Goal: Task Accomplishment & Management: Use online tool/utility

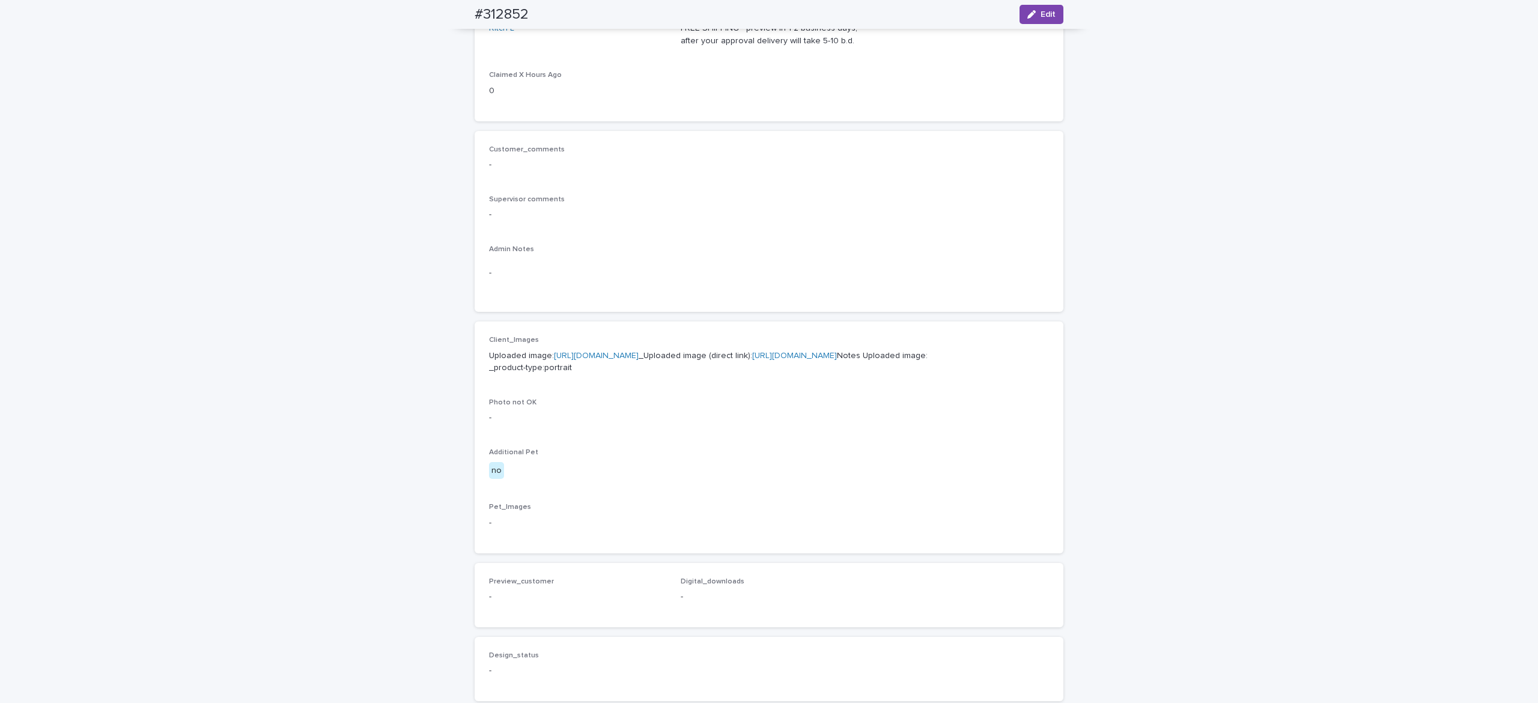
scroll to position [26, 0]
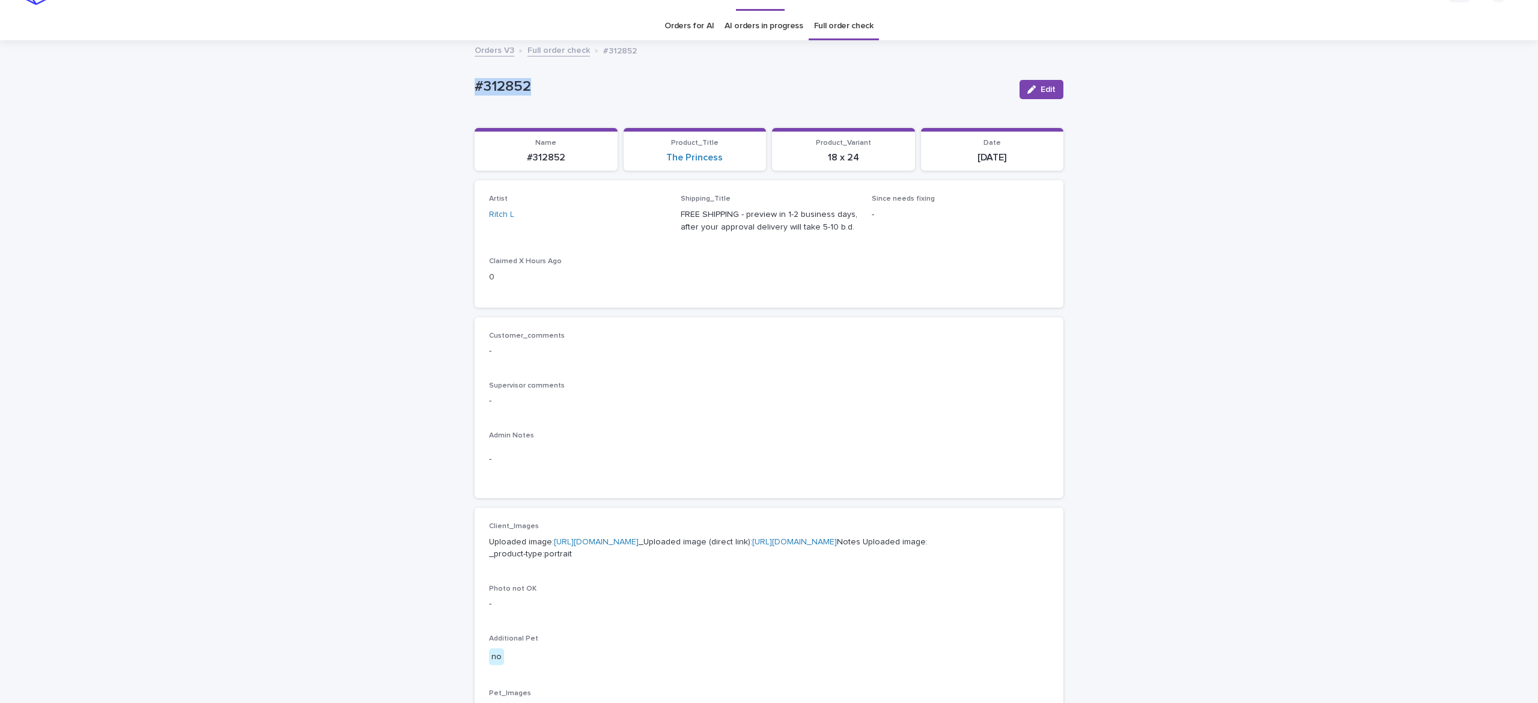
click at [1027, 87] on div "button" at bounding box center [1033, 89] width 13 height 8
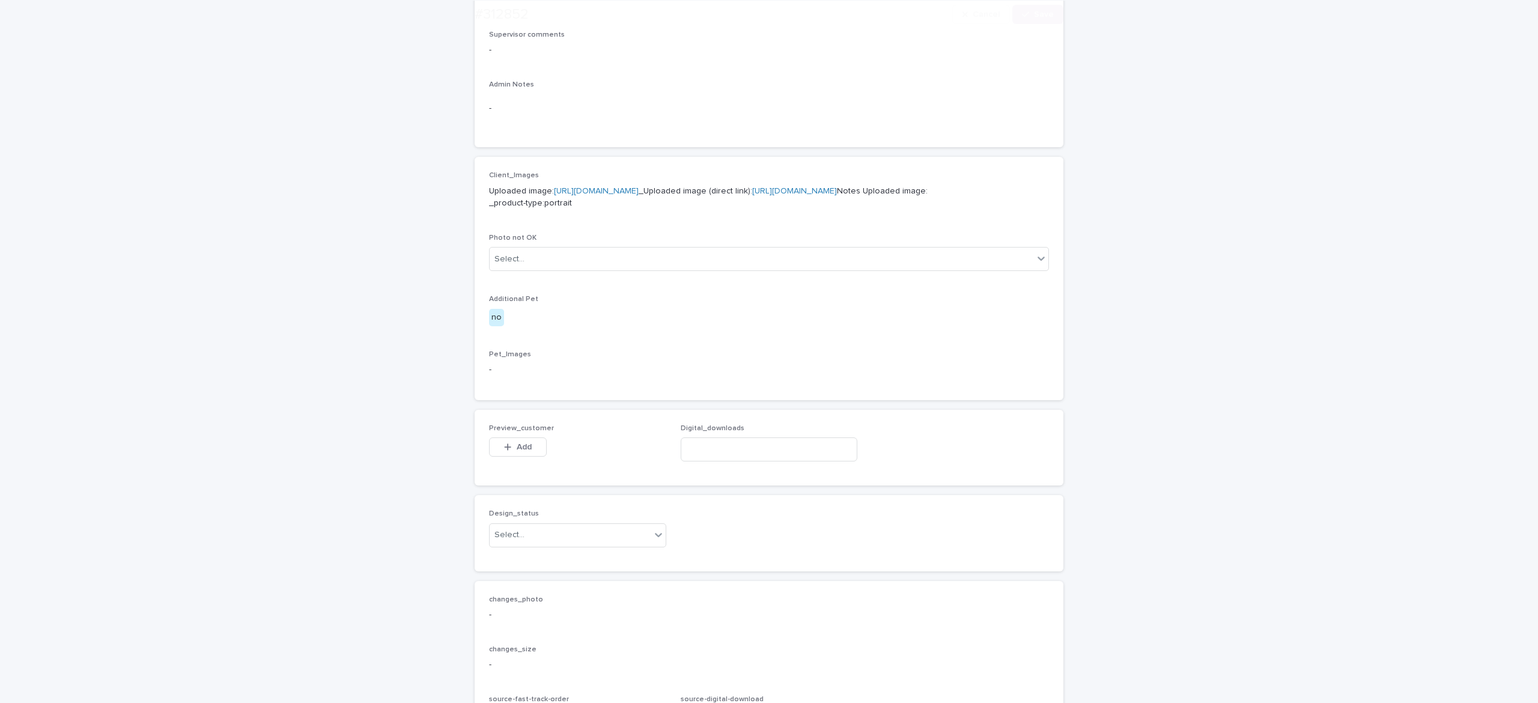
scroll to position [590, 0]
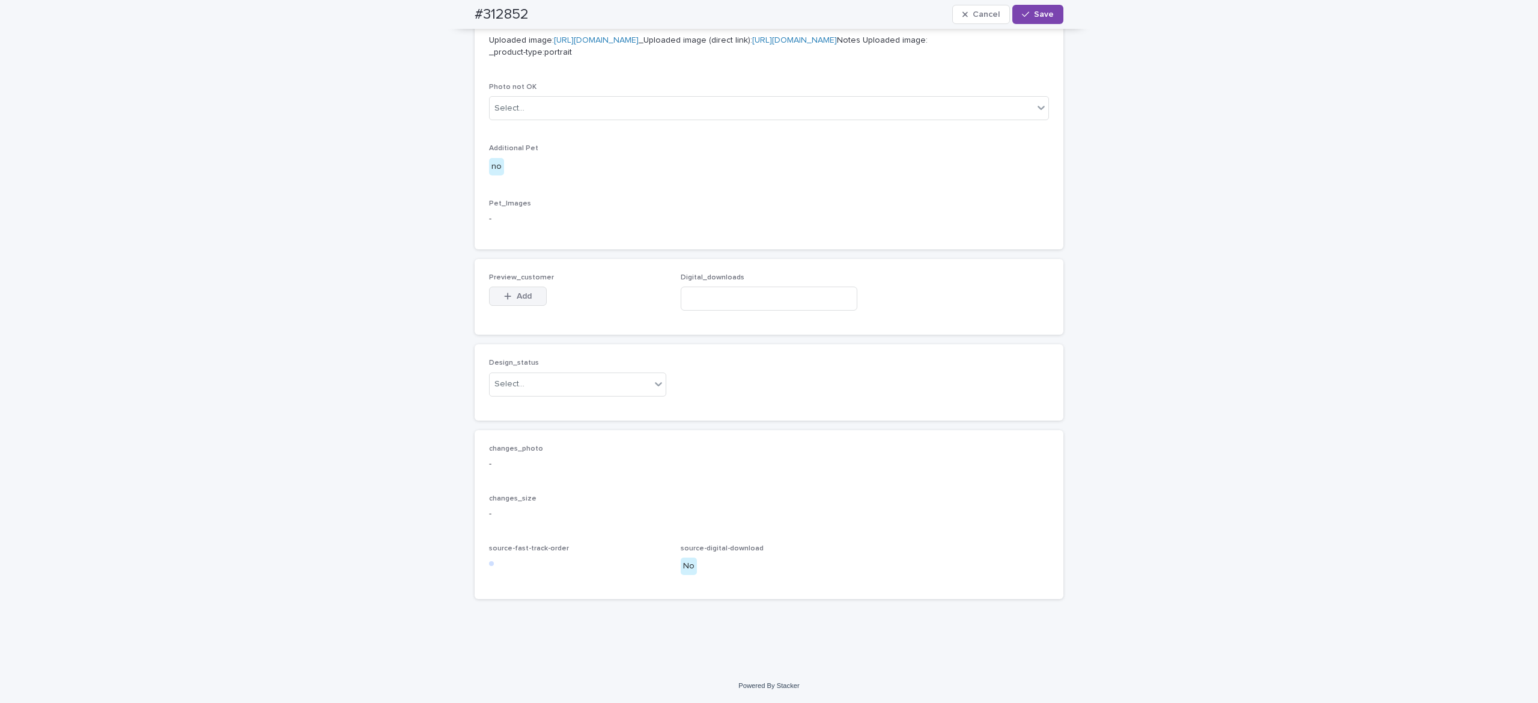
click at [504, 295] on icon "button" at bounding box center [507, 296] width 7 height 8
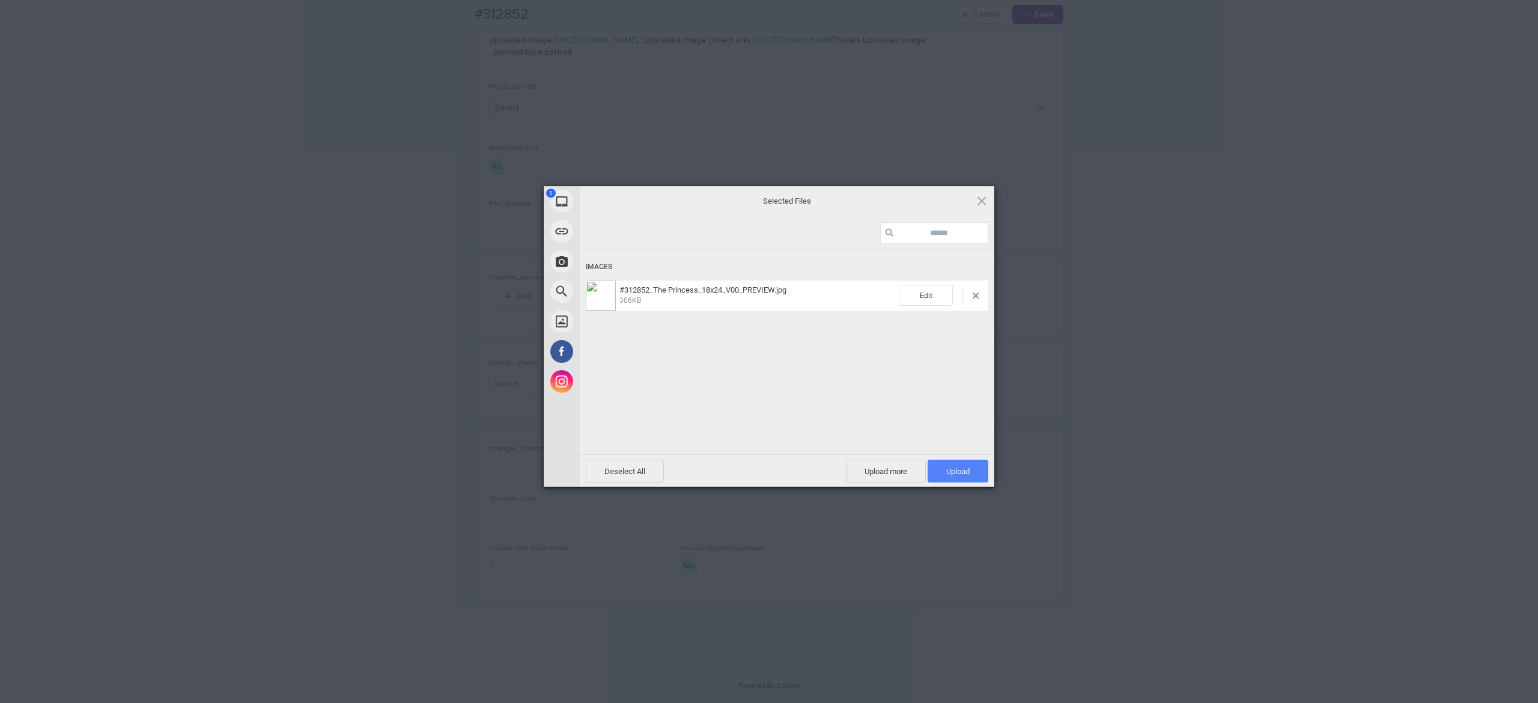
click at [950, 468] on span "Upload 1" at bounding box center [957, 471] width 23 height 9
click at [828, 409] on div "Uploading #312852_The Princess_18x24_V00_PREVIEW.jpg 0.00B / 306KB" at bounding box center [787, 370] width 415 height 240
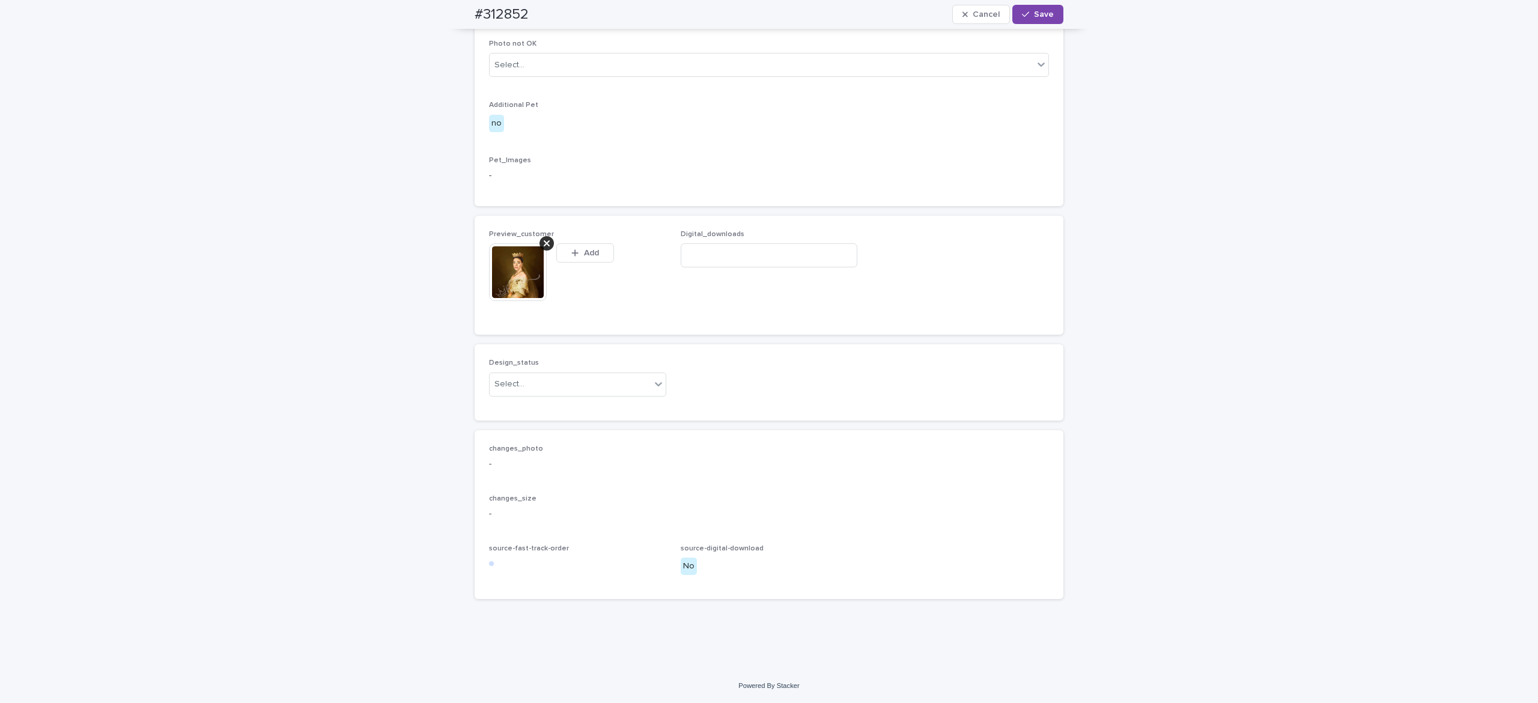
scroll to position [612, 0]
drag, startPoint x: 535, startPoint y: 404, endPoint x: 541, endPoint y: 411, distance: 9.4
click at [536, 394] on div "Select..." at bounding box center [570, 384] width 161 height 20
click at [531, 431] on div "Uploaded" at bounding box center [569, 429] width 176 height 21
click at [1034, 14] on span "Save" at bounding box center [1044, 14] width 20 height 8
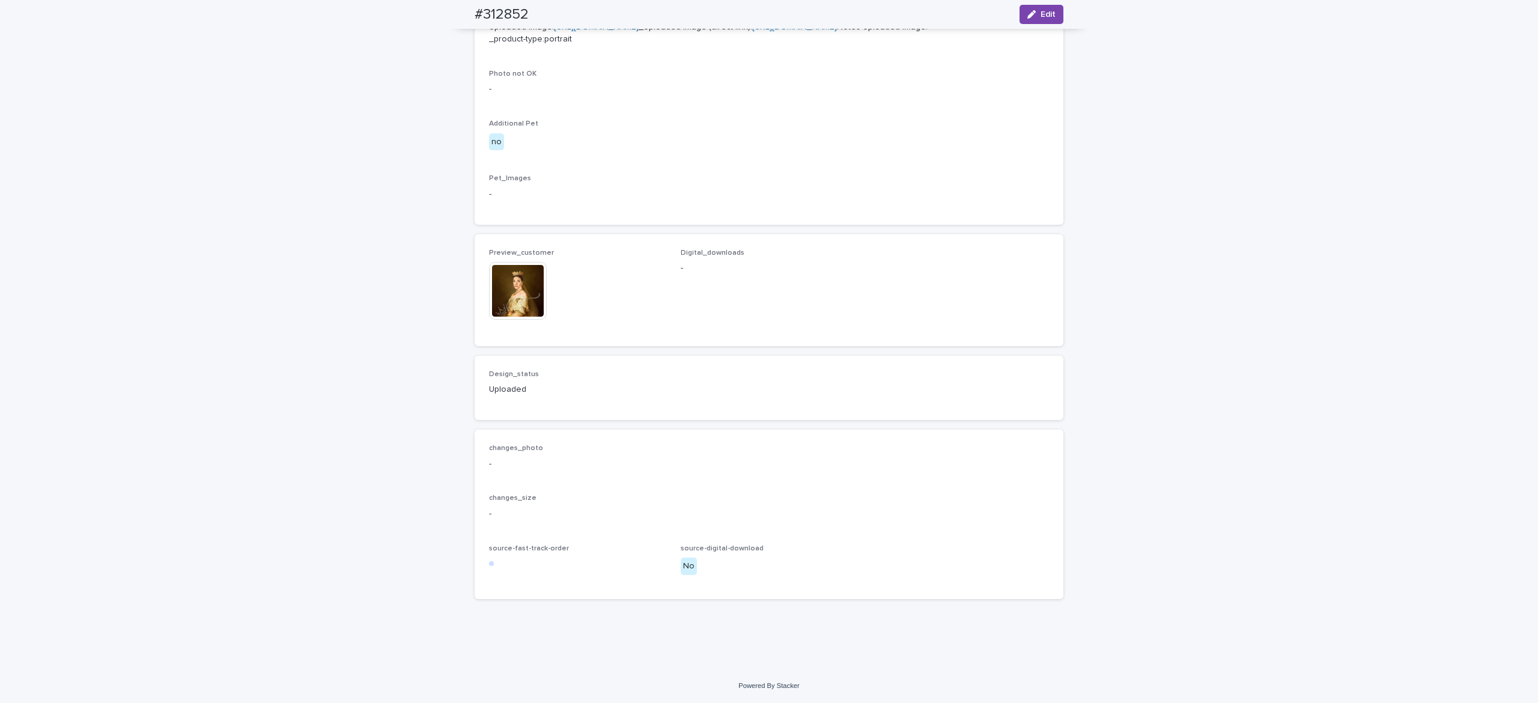
scroll to position [597, 0]
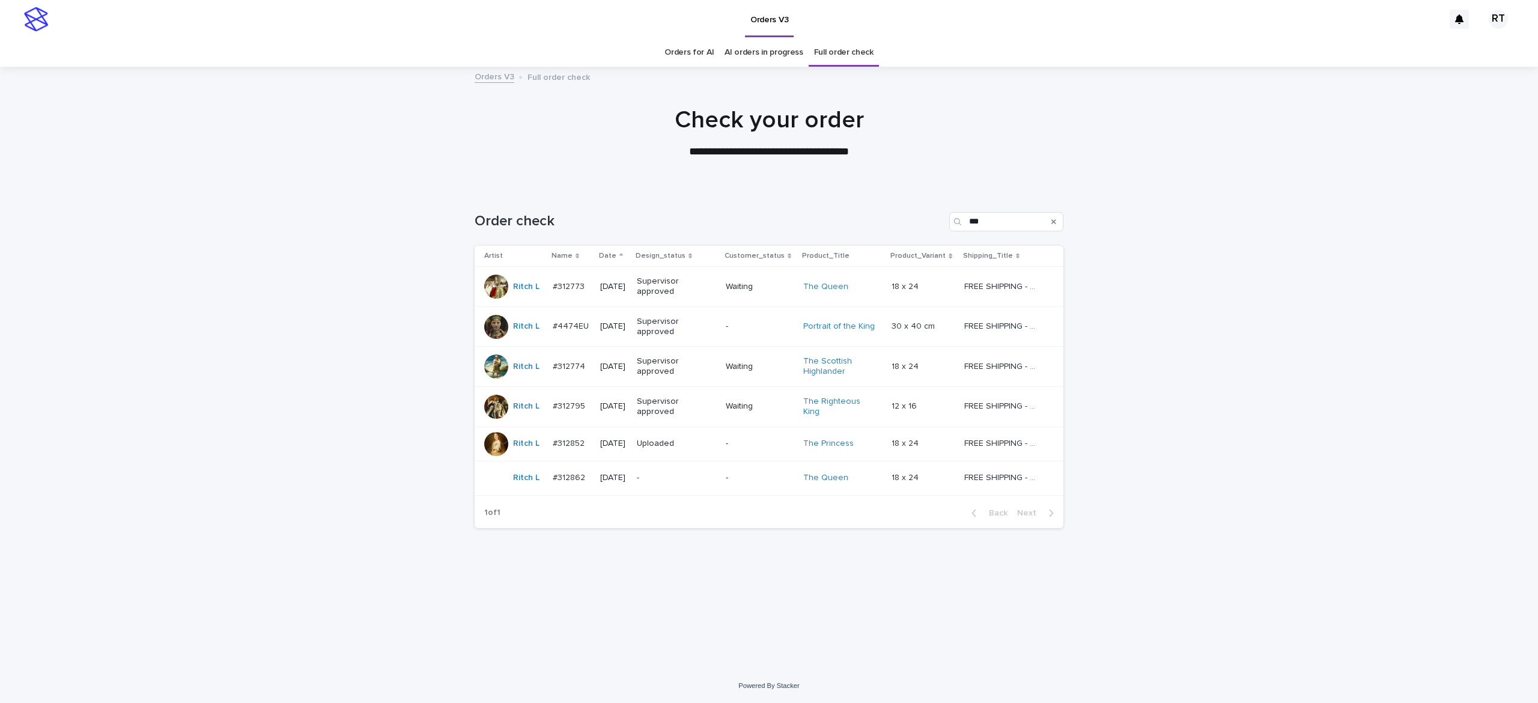
click at [674, 482] on p "-" at bounding box center [674, 478] width 75 height 10
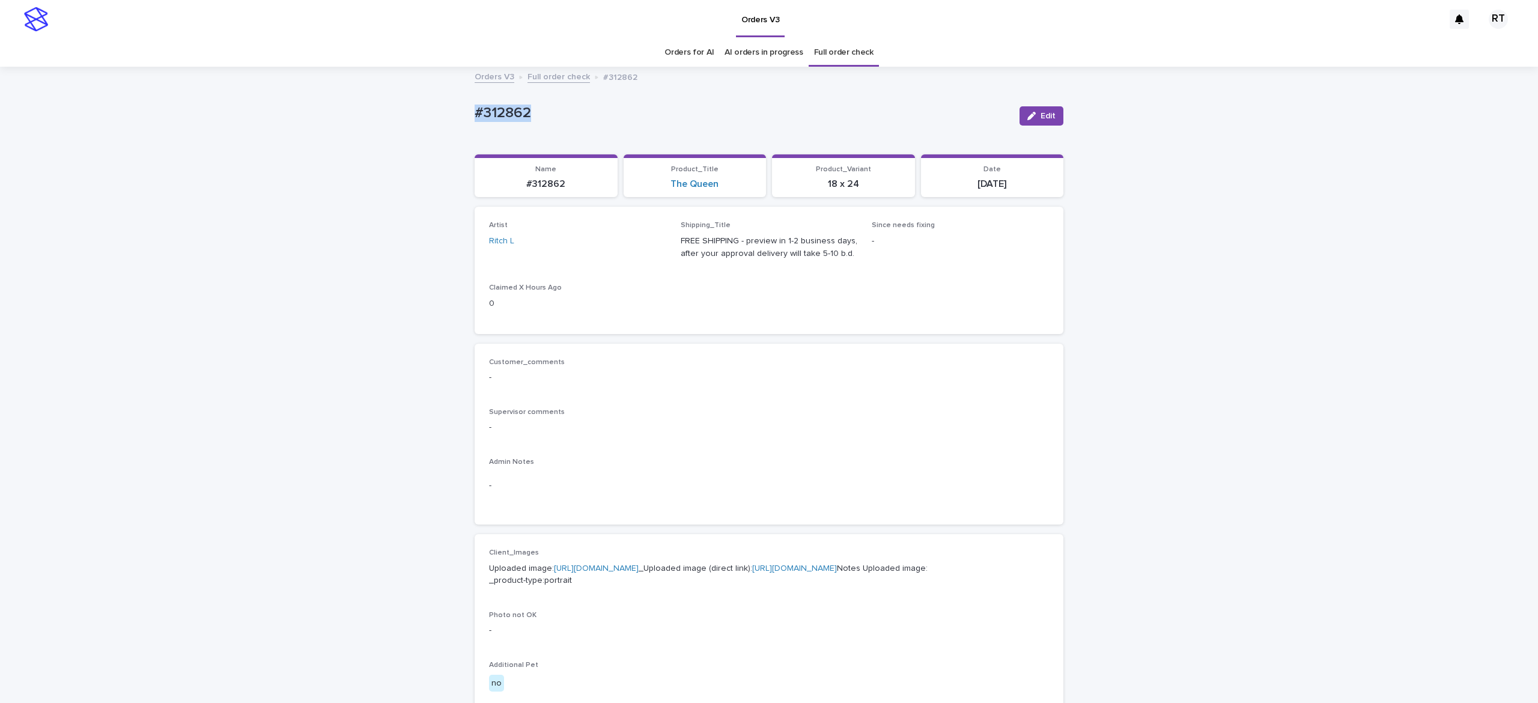
drag, startPoint x: 429, startPoint y: 103, endPoint x: 767, endPoint y: 134, distance: 339.1
click at [633, 105] on div "Loading... Saving… Loading... Saving… #312862 Edit #312862 Edit Sorry, there wa…" at bounding box center [769, 615] width 1538 height 1095
copy p "#312862"
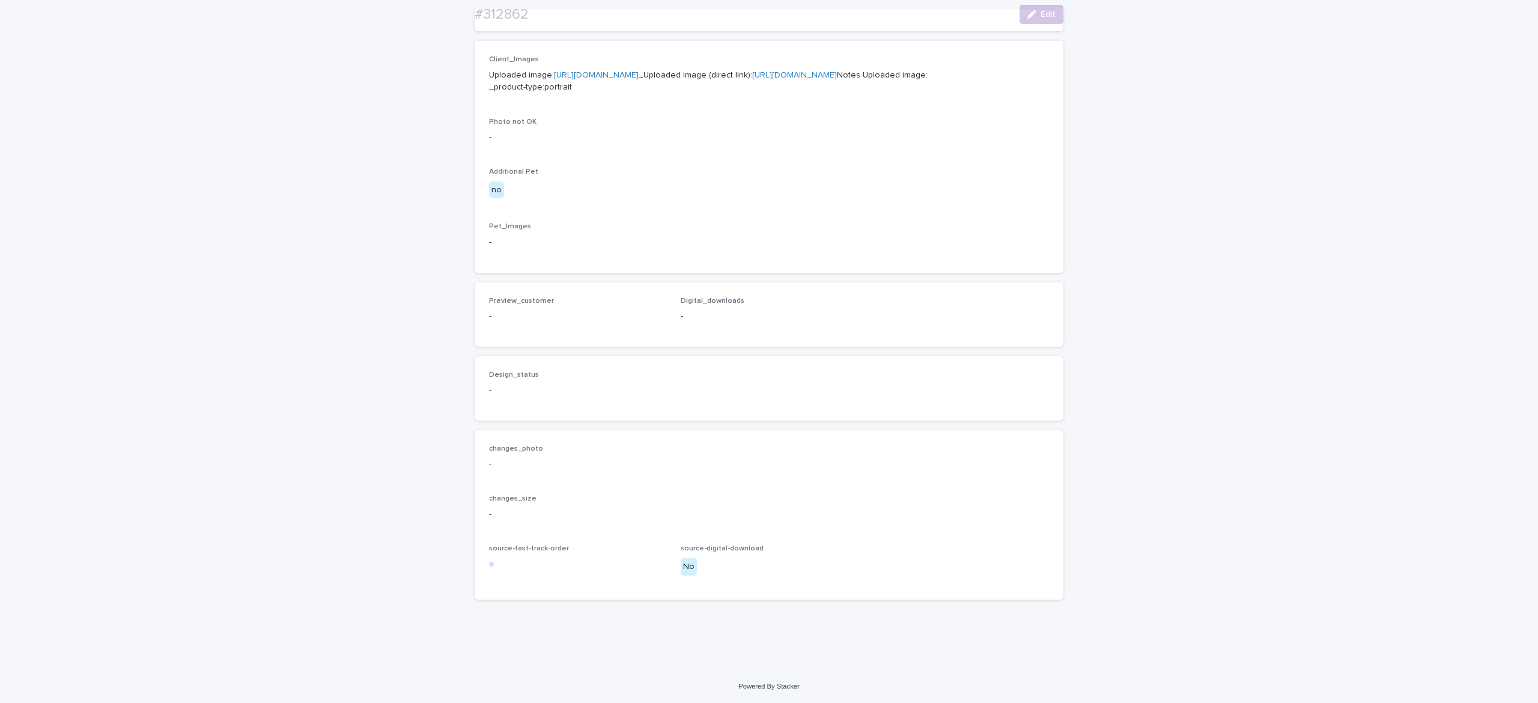
scroll to position [568, 0]
click at [1041, 11] on span "Edit" at bounding box center [1048, 14] width 15 height 8
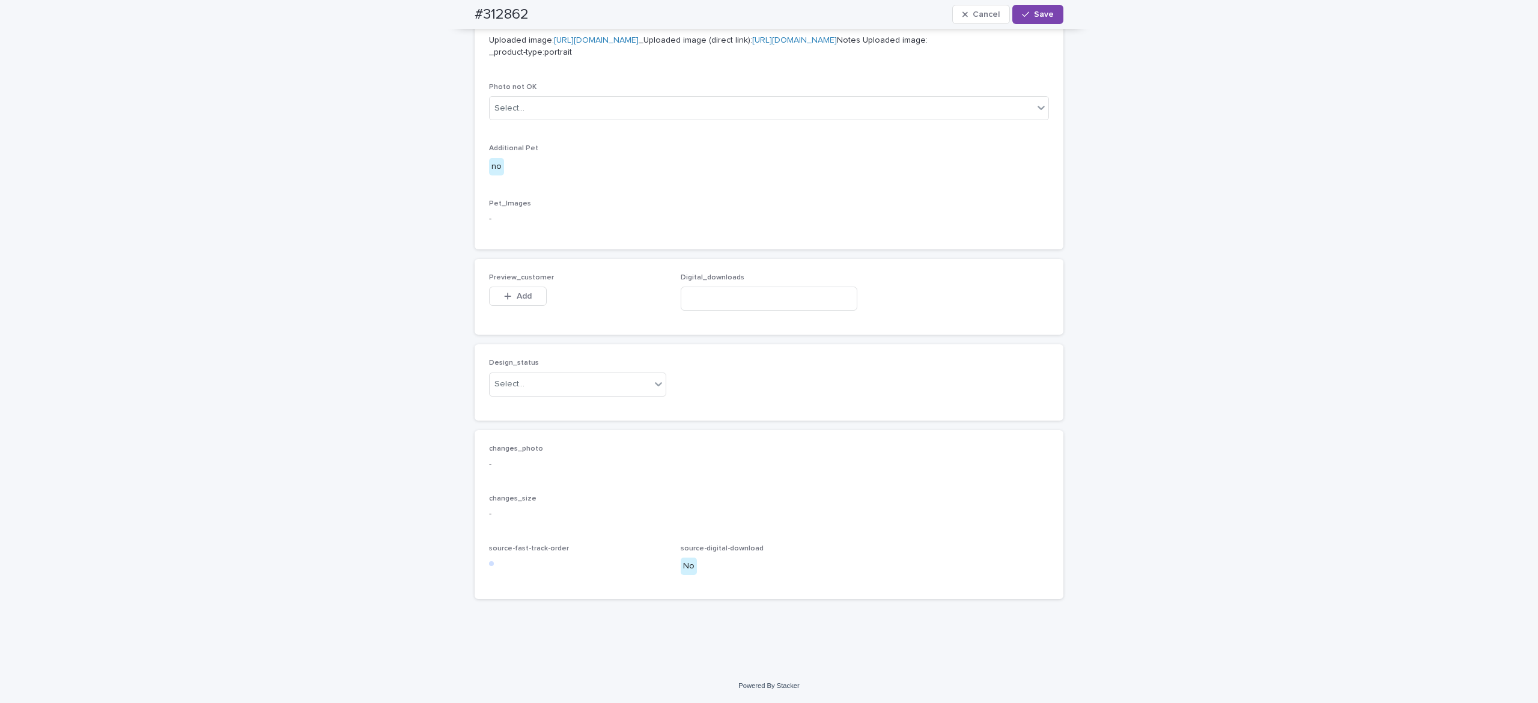
scroll to position [585, 0]
click at [517, 300] on span "Add" at bounding box center [524, 296] width 15 height 8
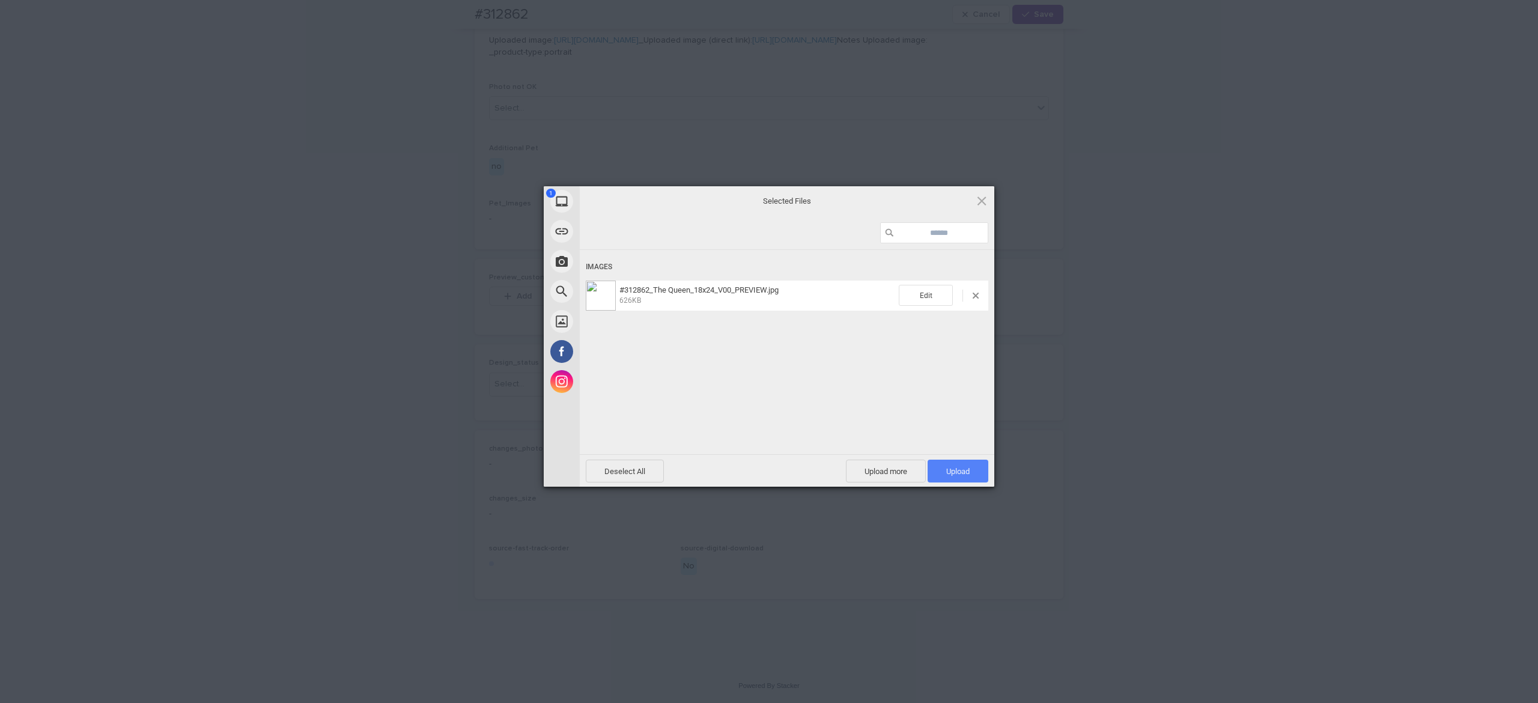
click at [960, 463] on span "Upload 1" at bounding box center [958, 471] width 61 height 23
click at [787, 394] on div "Uploading #312862_The Queen_18x24_V00_PREVIEW.jpg 0.00B / 626KB" at bounding box center [787, 370] width 415 height 240
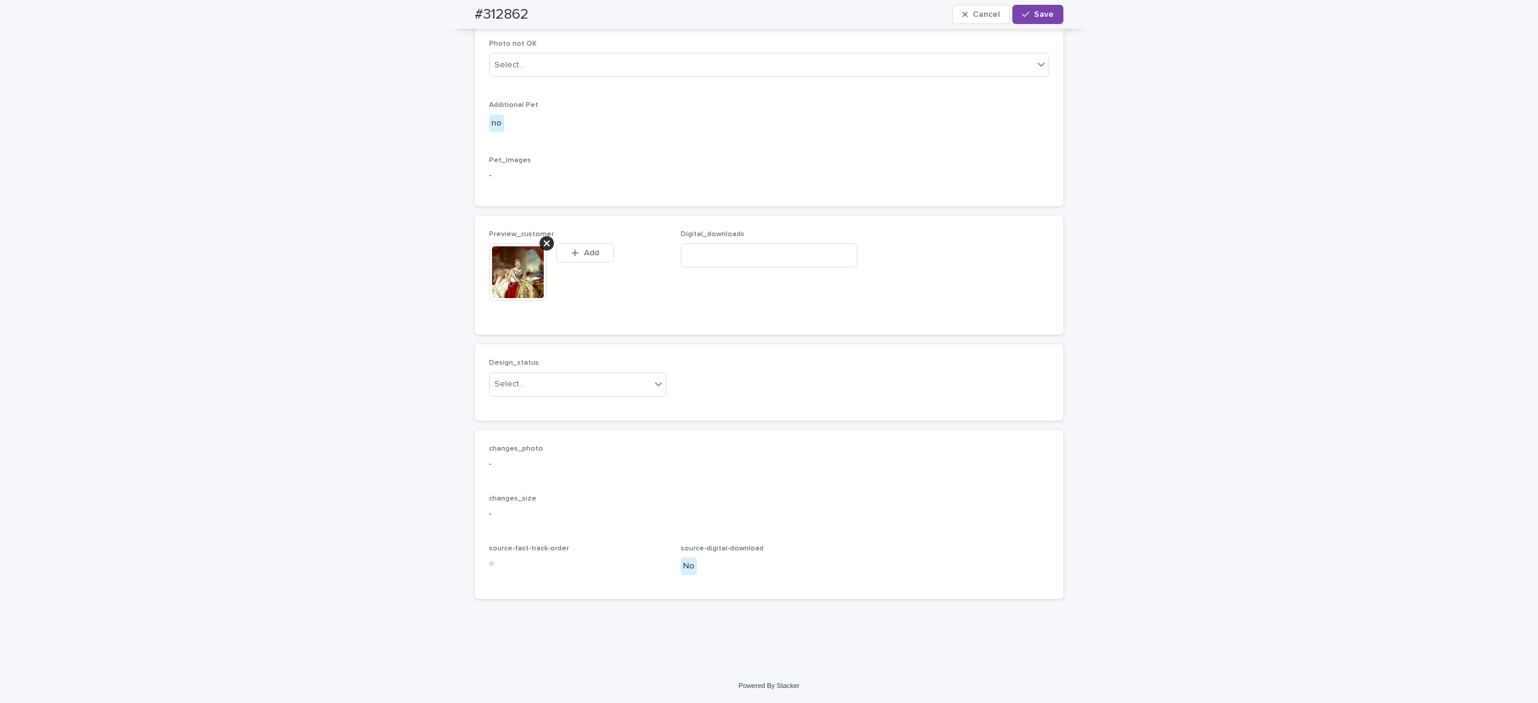
scroll to position [607, 0]
click at [558, 394] on div "Select..." at bounding box center [570, 384] width 161 height 20
click at [560, 442] on div "Uploaded" at bounding box center [569, 447] width 176 height 21
click at [1022, 14] on icon "button" at bounding box center [1025, 14] width 7 height 8
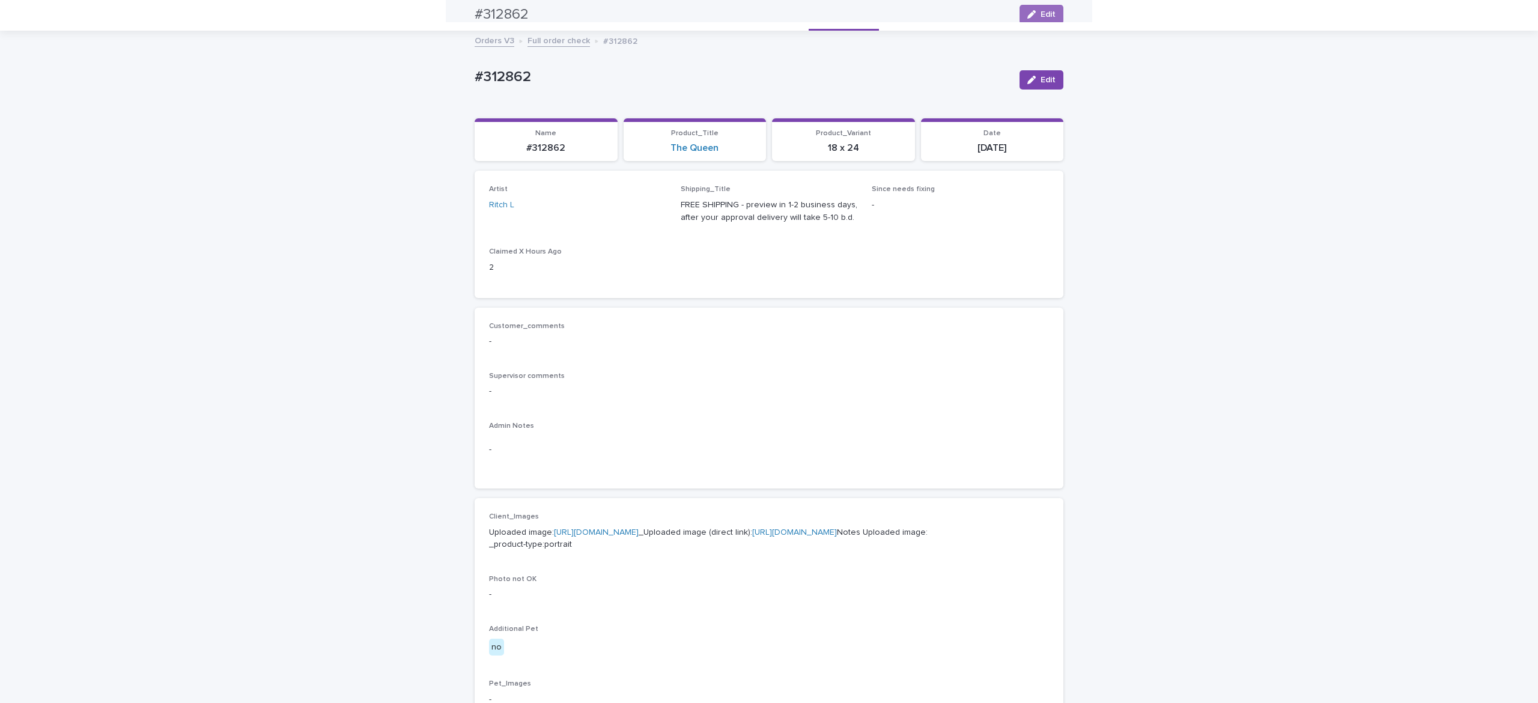
scroll to position [0, 0]
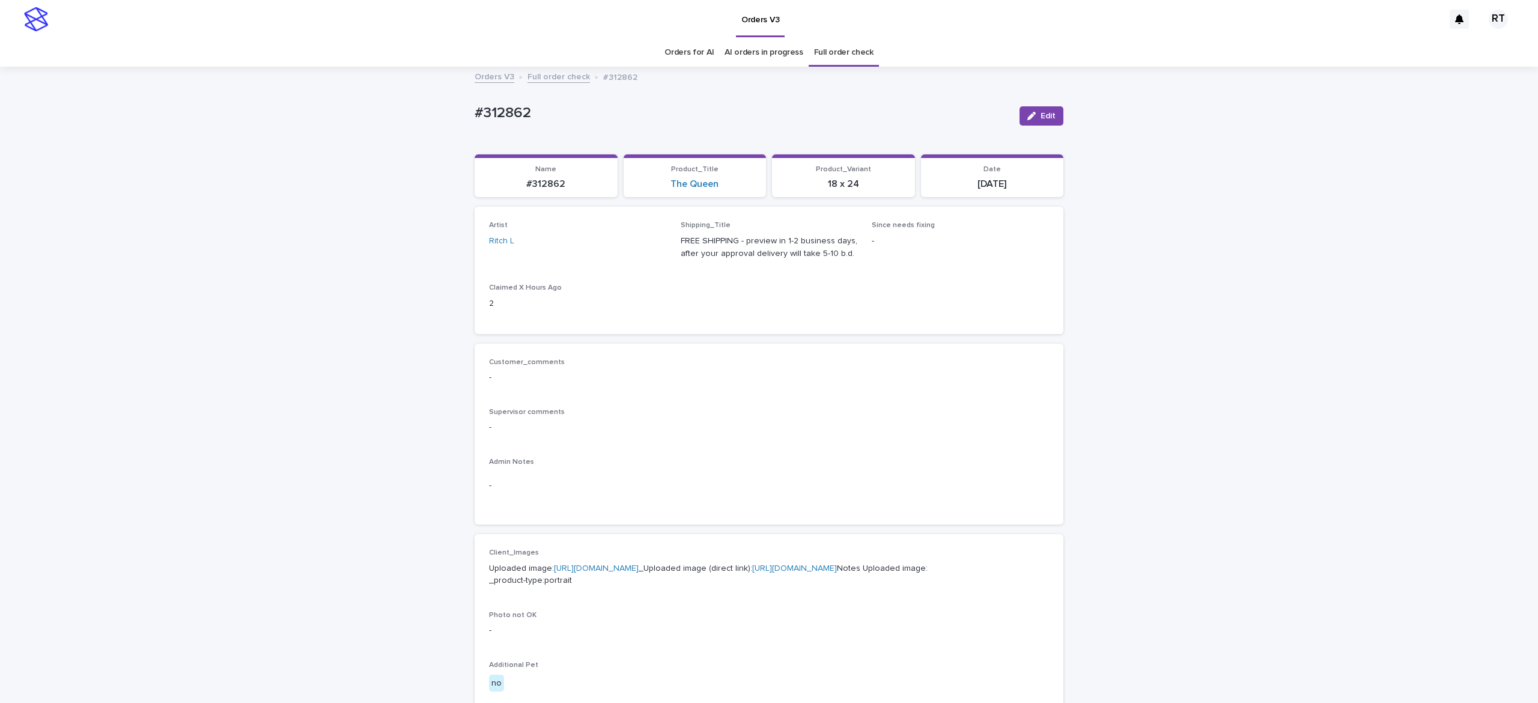
click at [827, 54] on link "Full order check" at bounding box center [843, 52] width 59 height 28
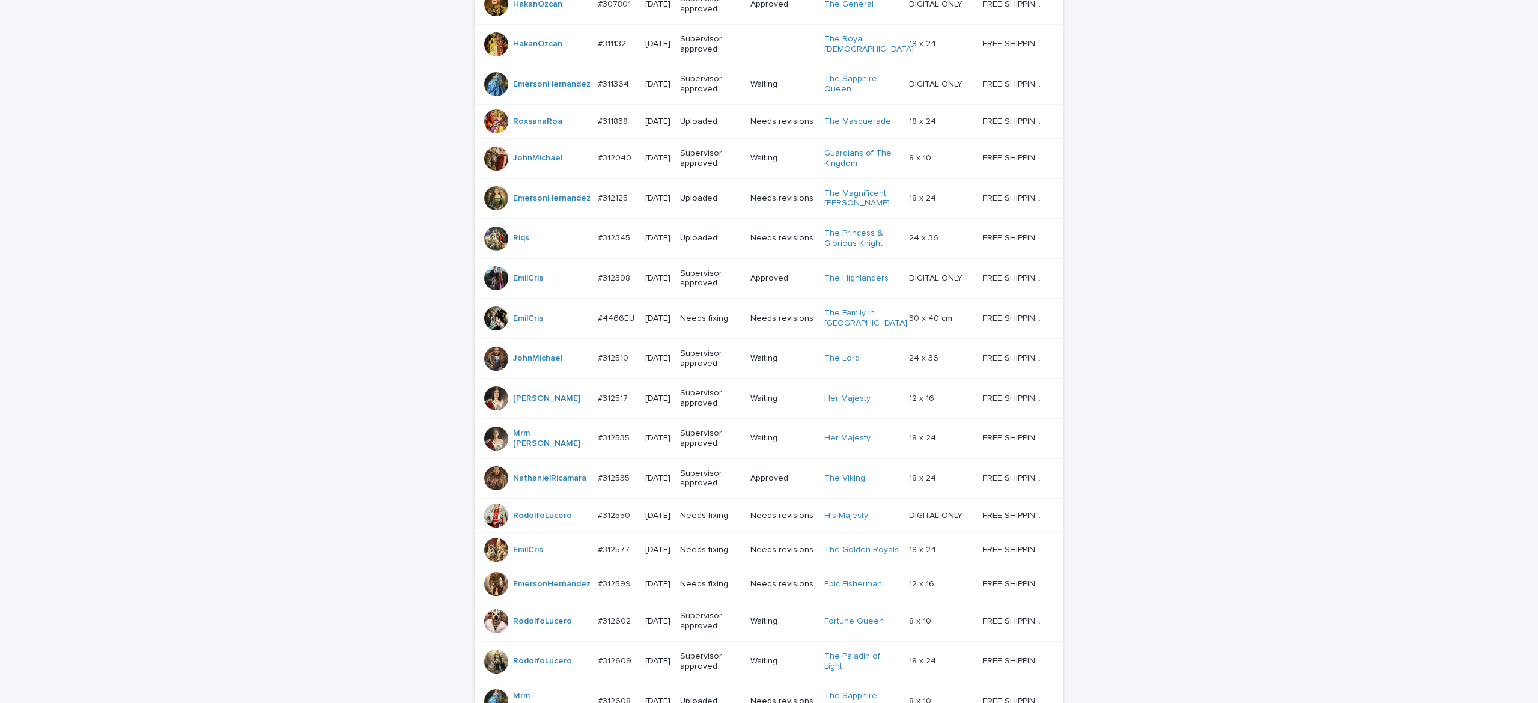
scroll to position [852, 0]
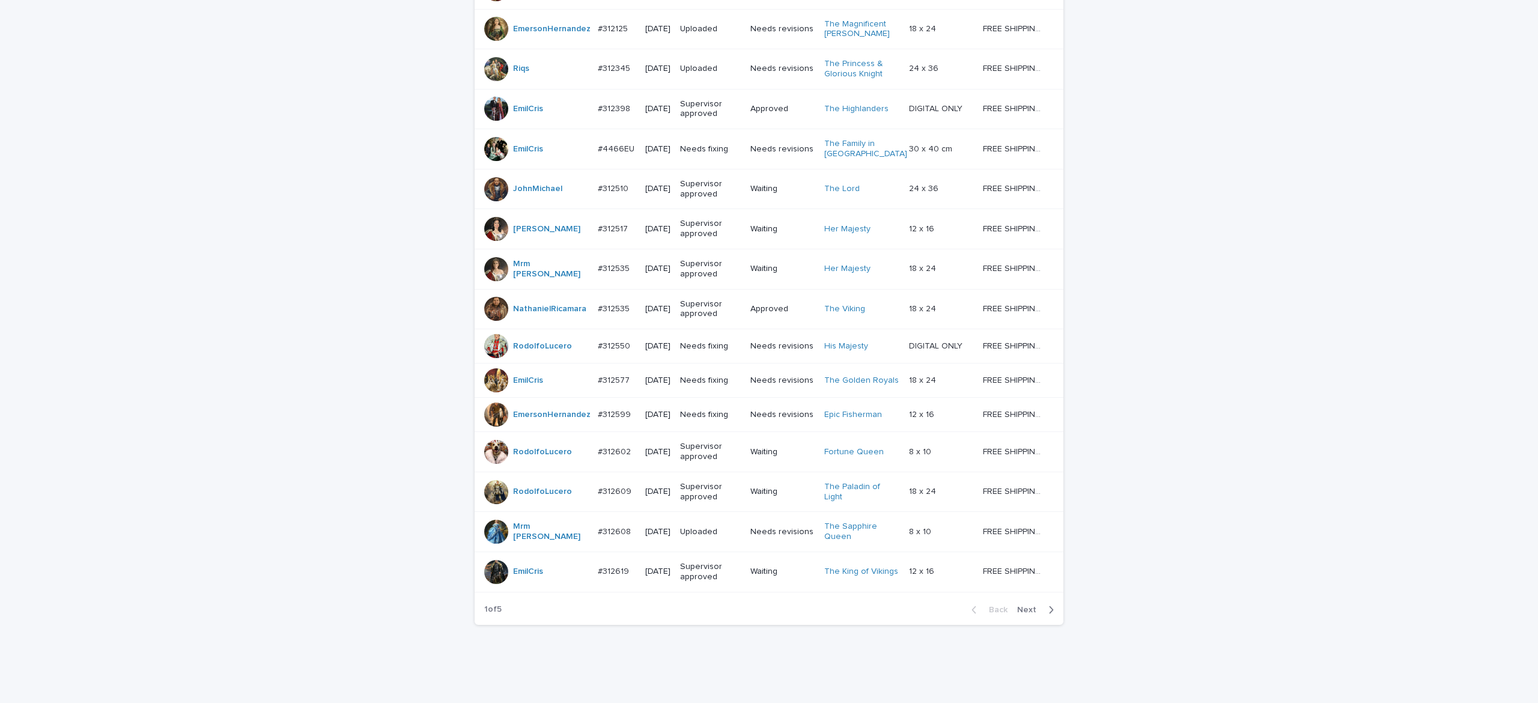
click at [1017, 614] on span "Next" at bounding box center [1030, 610] width 26 height 8
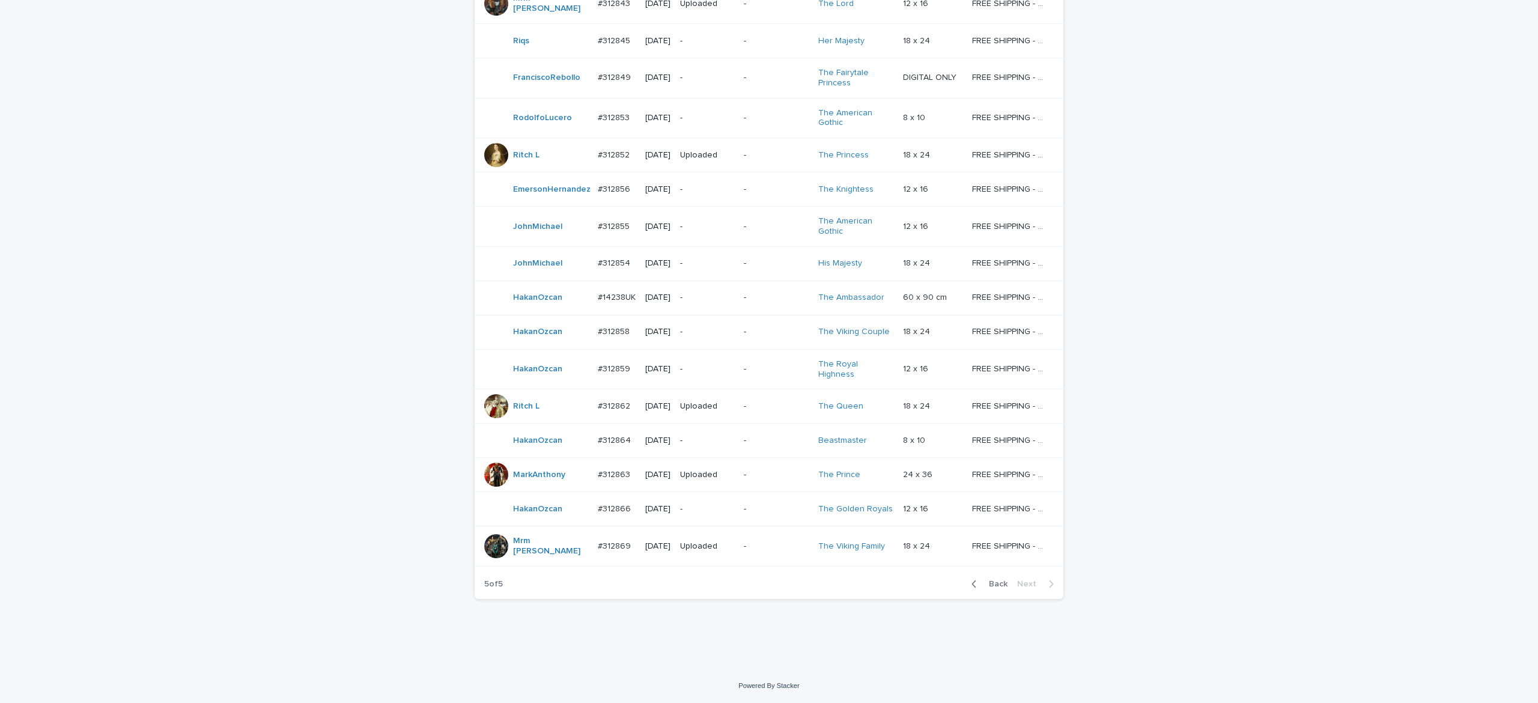
scroll to position [573, 0]
click at [778, 556] on div "-" at bounding box center [776, 547] width 64 height 20
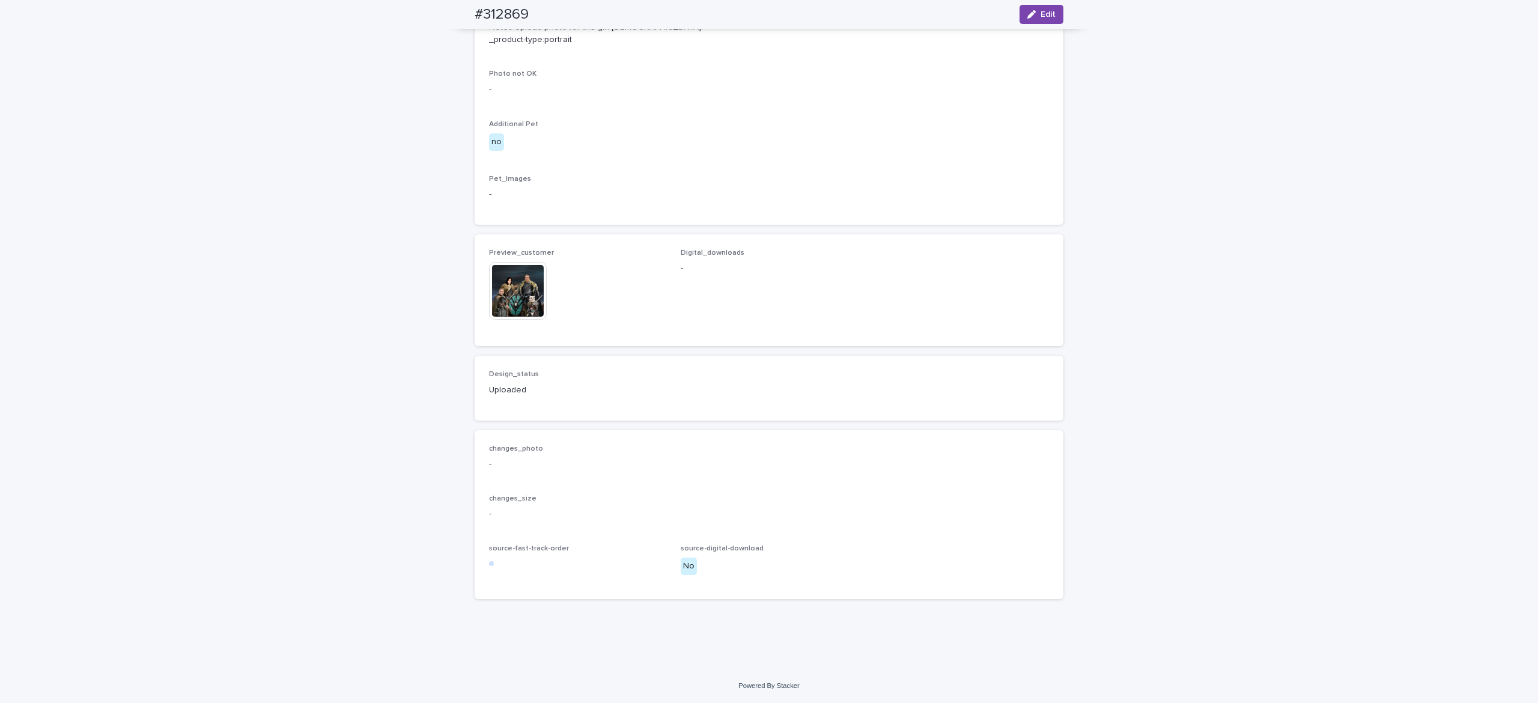
scroll to position [933, 0]
click at [511, 320] on img at bounding box center [518, 291] width 58 height 58
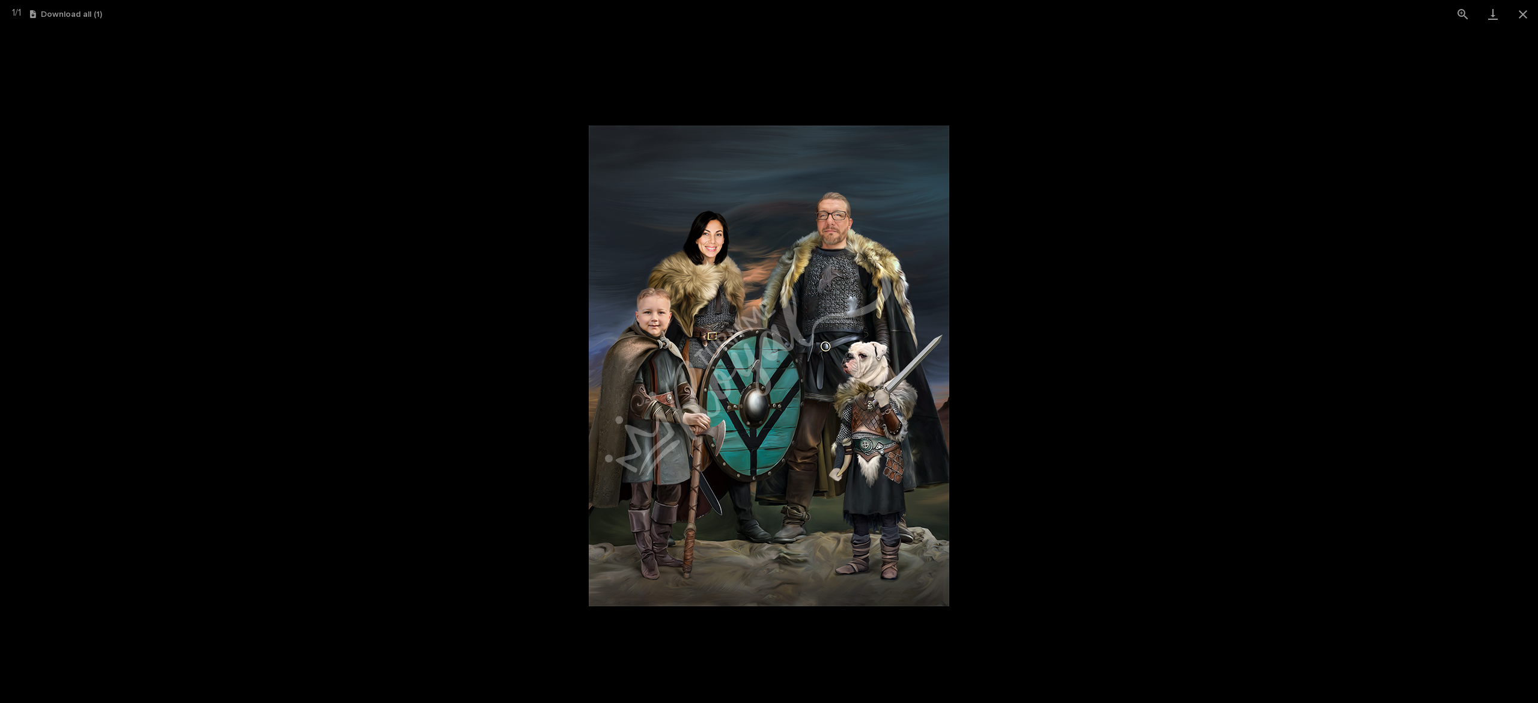
click at [896, 500] on img at bounding box center [769, 366] width 361 height 481
drag, startPoint x: 1524, startPoint y: 20, endPoint x: 1531, endPoint y: 20, distance: 7.2
click at [1527, 22] on button "Close gallery" at bounding box center [1523, 14] width 30 height 28
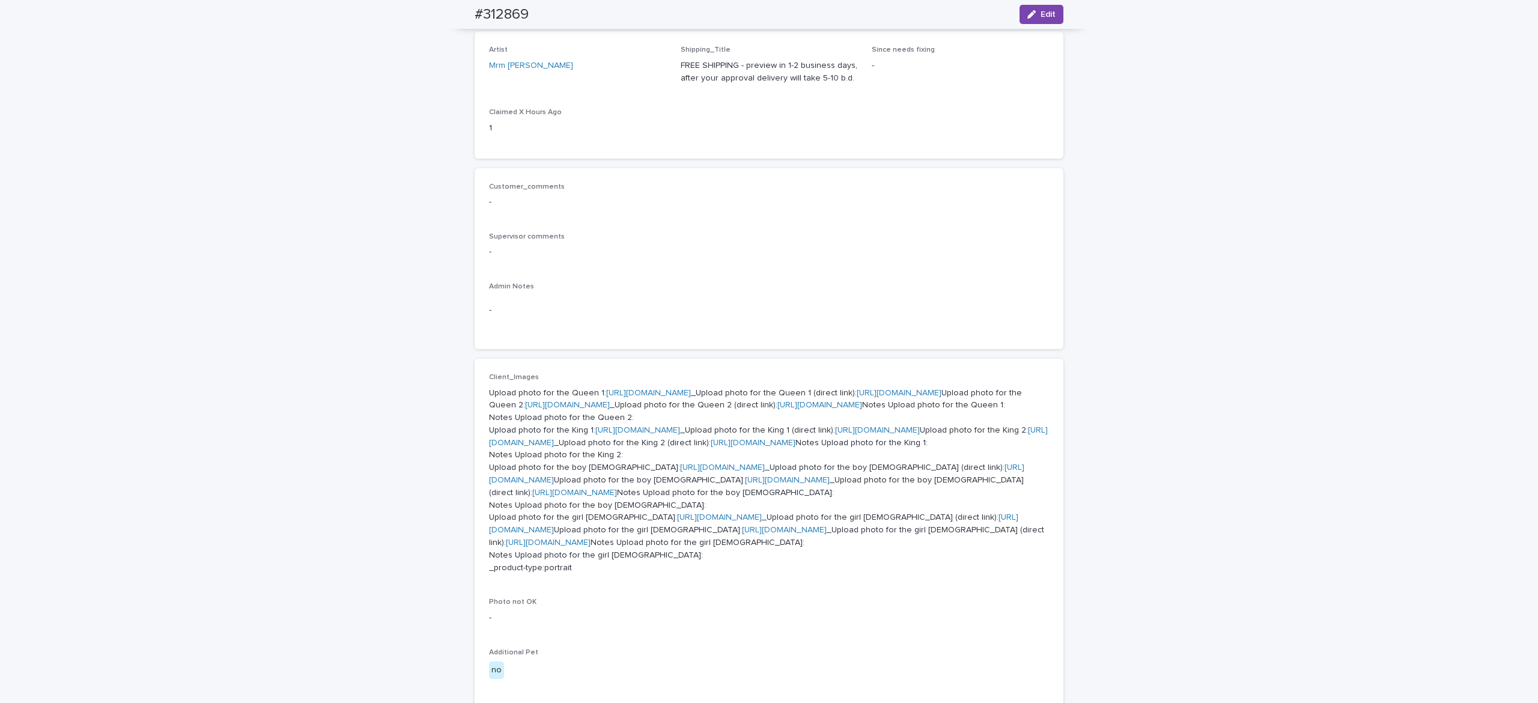
scroll to position [0, 0]
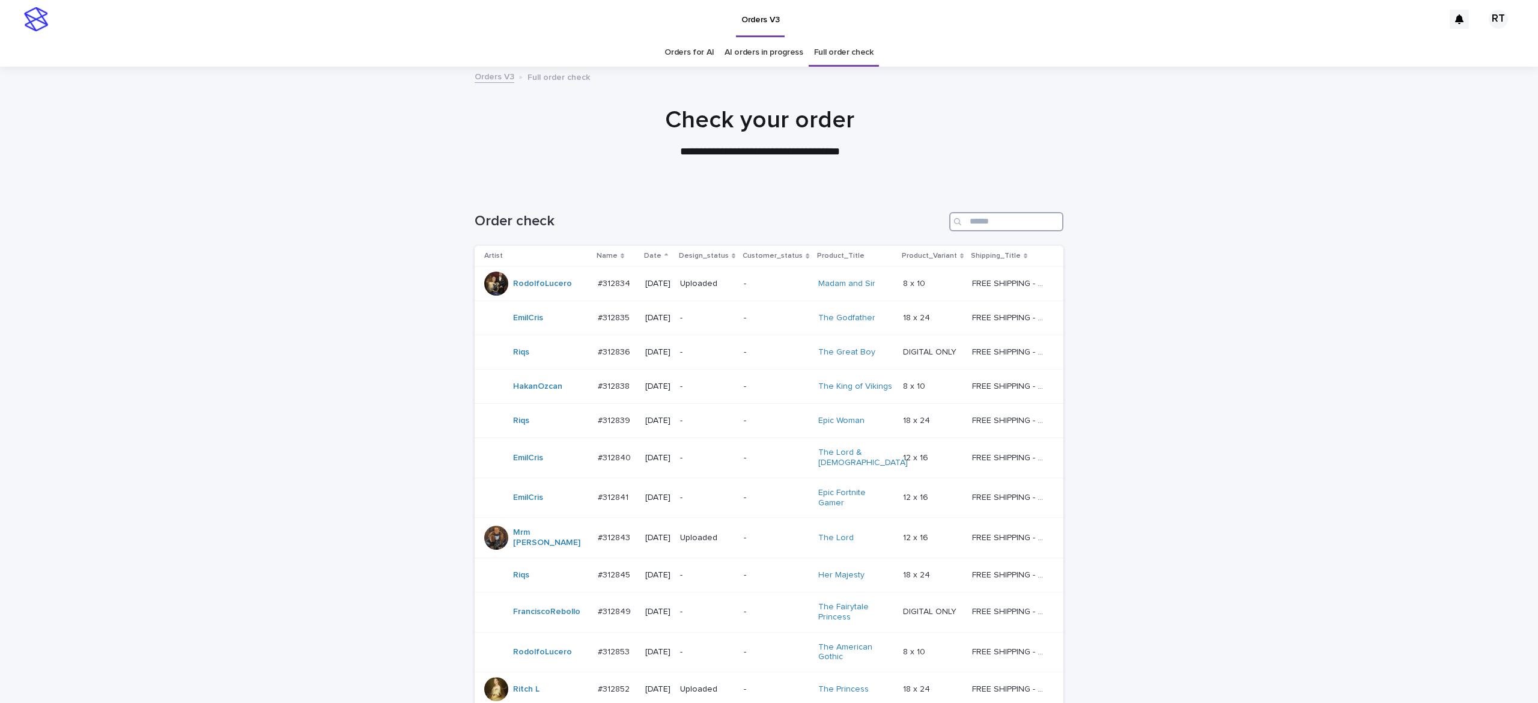
click at [963, 213] on input "Search" at bounding box center [1006, 221] width 114 height 19
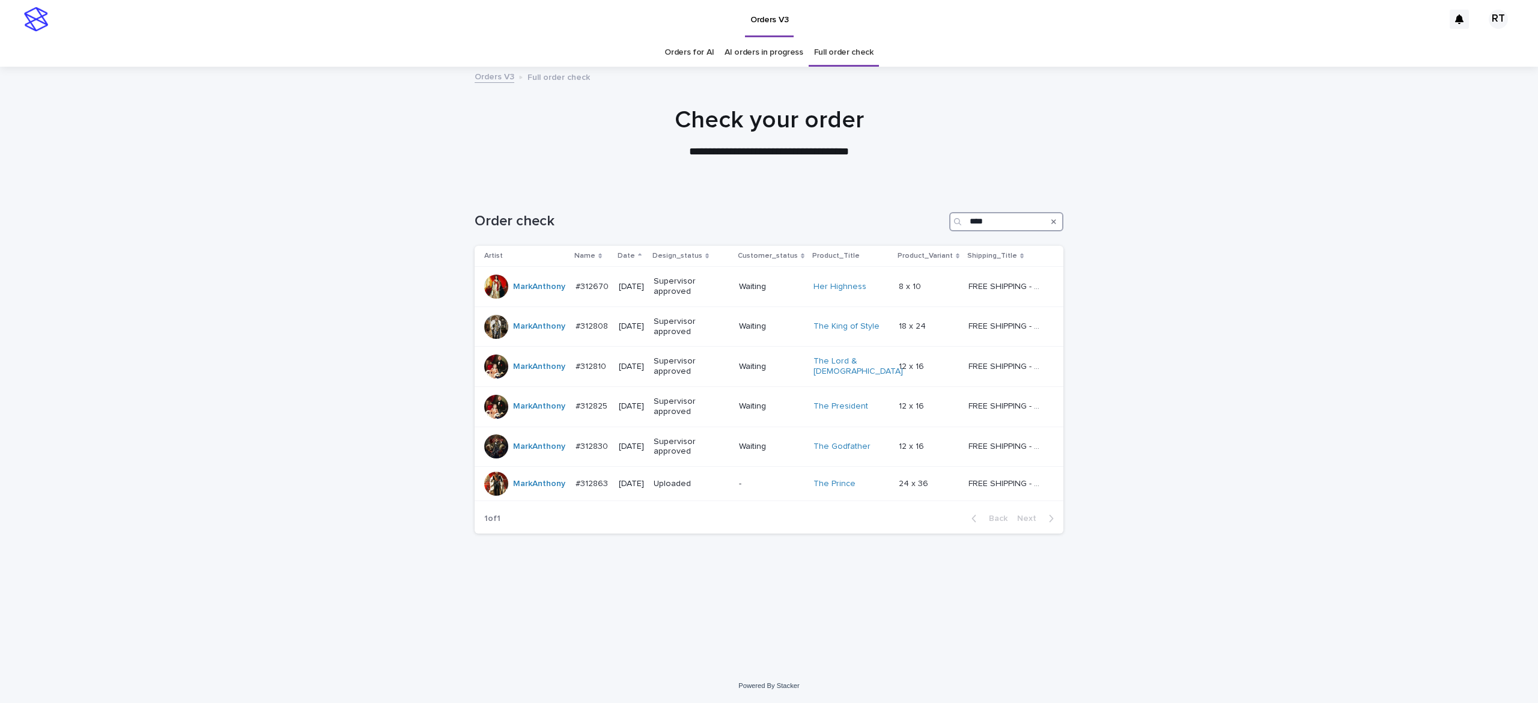
drag, startPoint x: 989, startPoint y: 228, endPoint x: 919, endPoint y: 233, distance: 69.9
click at [921, 228] on div "Order check ****" at bounding box center [769, 221] width 589 height 19
type input "***"
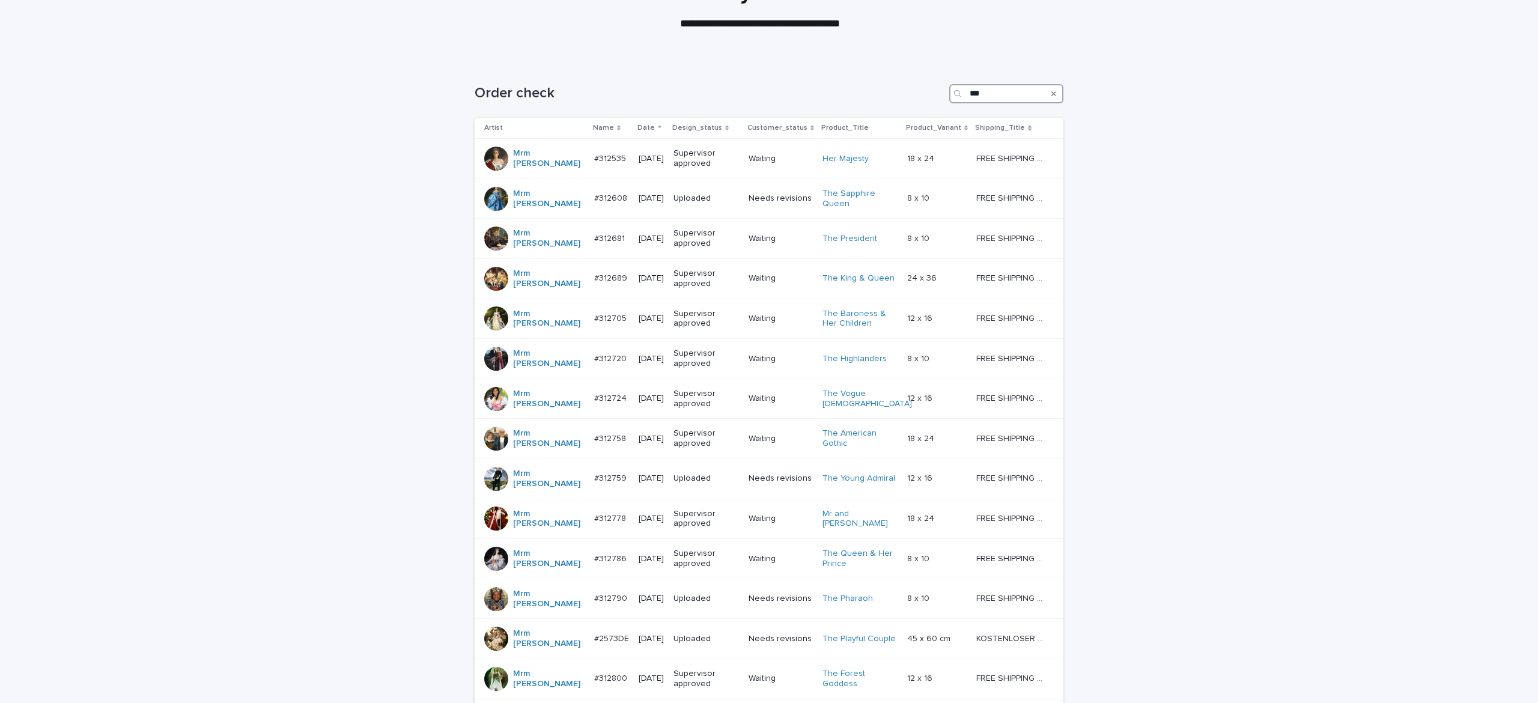
scroll to position [383, 0]
